Goal: Information Seeking & Learning: Learn about a topic

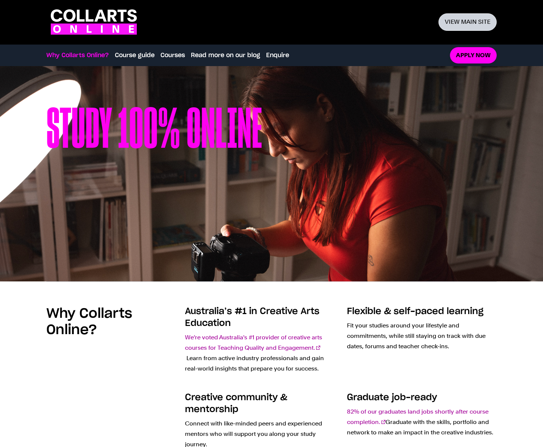
click at [461, 18] on link "View main site" at bounding box center [468, 21] width 58 height 17
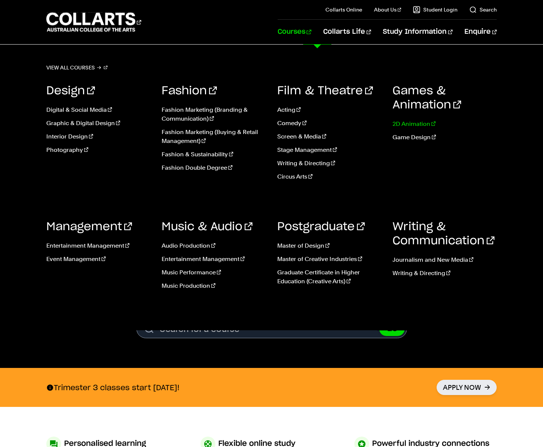
click at [413, 122] on link "2D Animation" at bounding box center [445, 123] width 105 height 9
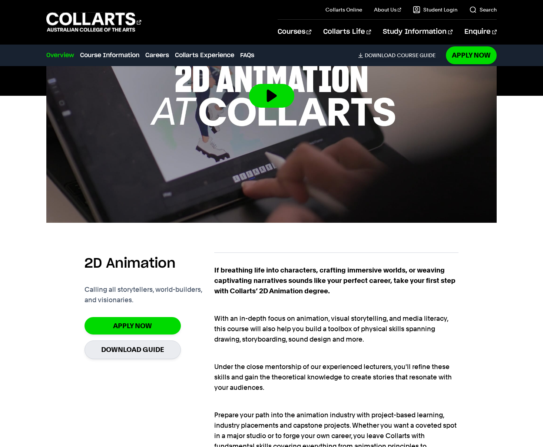
scroll to position [346, 0]
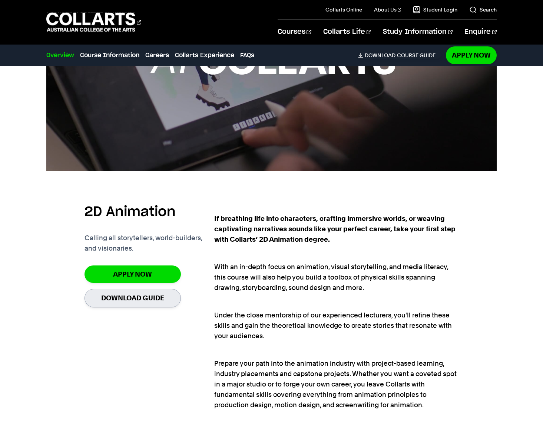
click at [140, 298] on link "Download Guide" at bounding box center [133, 298] width 96 height 18
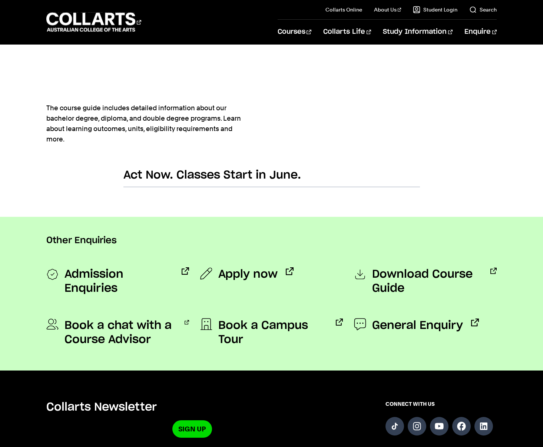
scroll to position [422, 0]
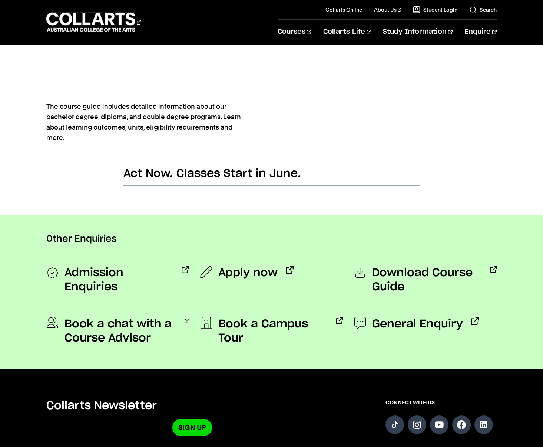
click at [382, 285] on span "Download Course Guide" at bounding box center [427, 280] width 110 height 28
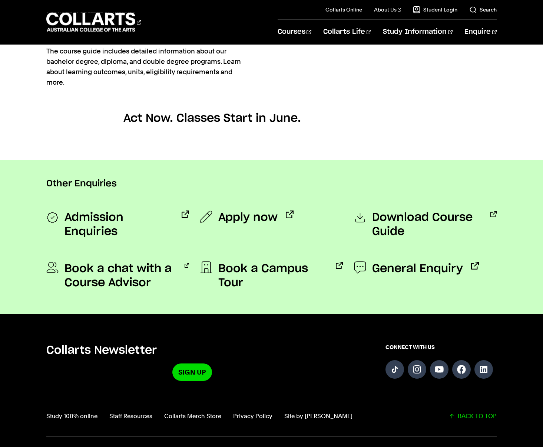
scroll to position [479, 0]
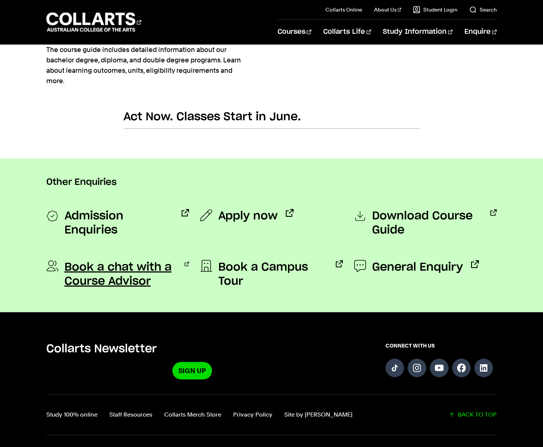
click at [106, 282] on span "Book a chat with a Course Advisor" at bounding box center [121, 274] width 112 height 28
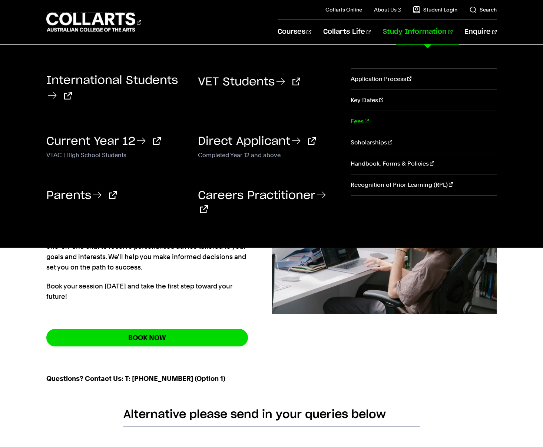
click at [357, 126] on link "Fees" at bounding box center [424, 121] width 147 height 21
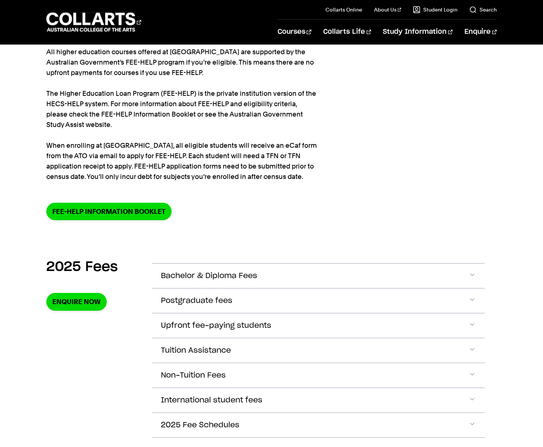
scroll to position [136, 0]
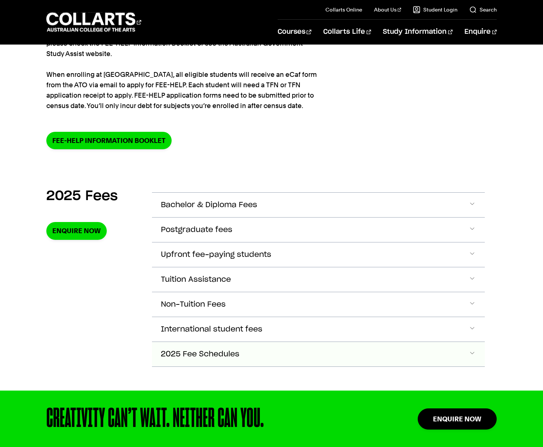
click at [215, 353] on span "2025 Fee Schedules" at bounding box center [200, 354] width 79 height 9
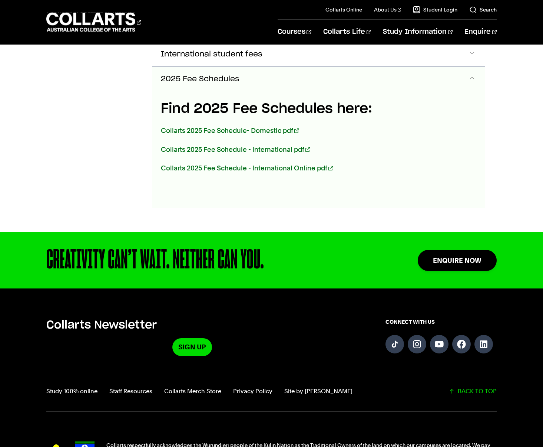
scroll to position [273, 0]
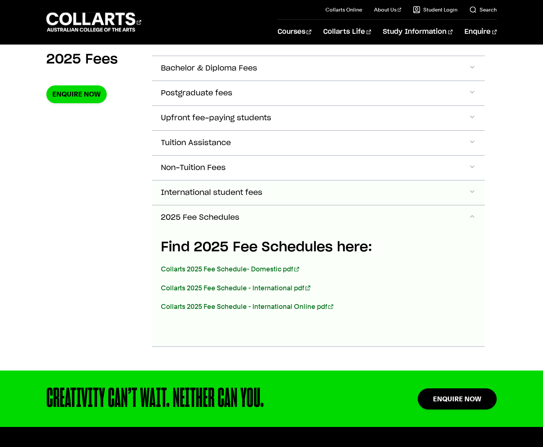
click at [221, 194] on span "International student fees" at bounding box center [212, 192] width 102 height 9
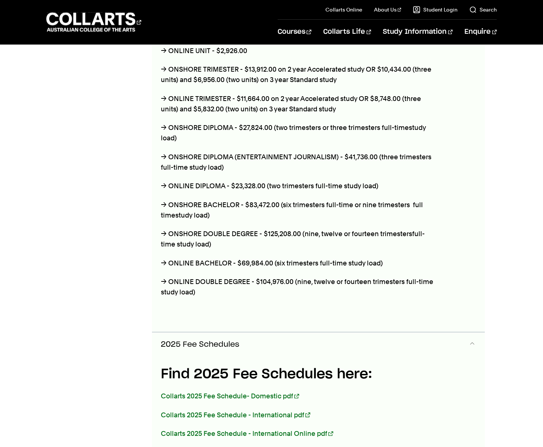
scroll to position [0, 0]
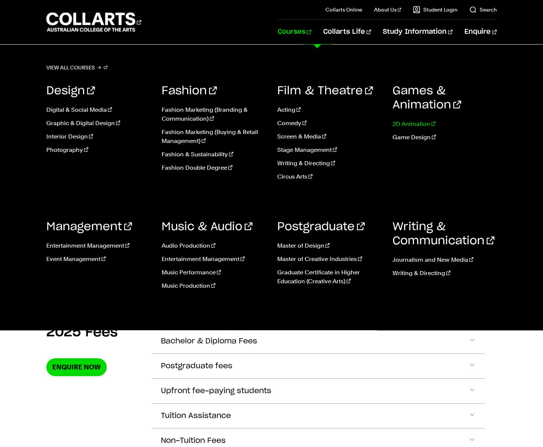
click at [410, 124] on link "2D Animation" at bounding box center [445, 123] width 105 height 9
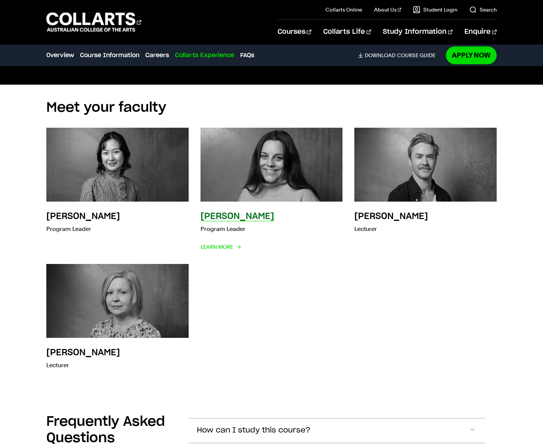
scroll to position [1933, 0]
